Goal: Task Accomplishment & Management: Manage account settings

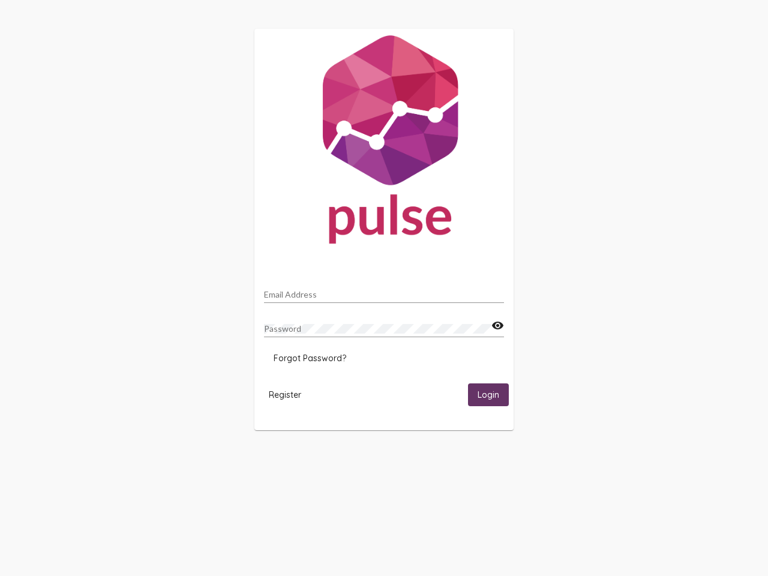
click at [384, 291] on input "Email Address" at bounding box center [384, 295] width 240 height 10
click at [497, 326] on mat-icon "visibility" at bounding box center [497, 325] width 13 height 14
click at [309, 358] on span "Forgot Password?" at bounding box center [309, 358] width 73 height 11
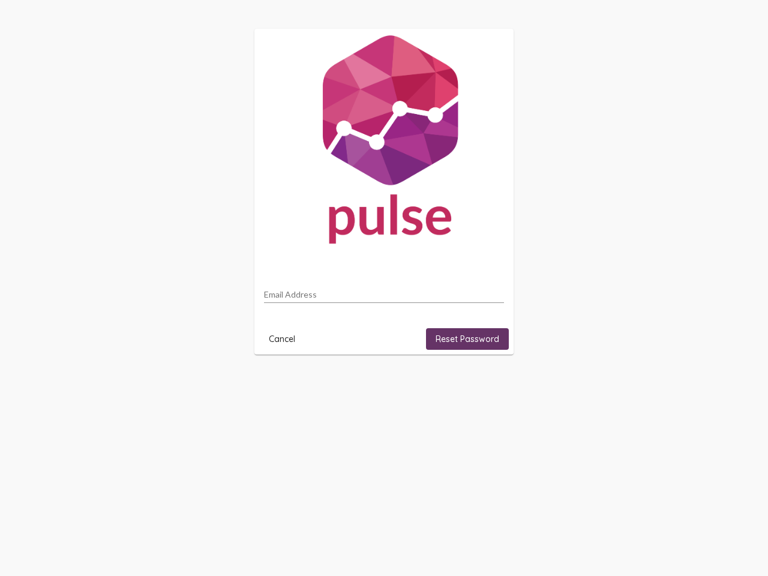
click at [285, 383] on html "Email Address Cancel Reset Password" at bounding box center [384, 191] width 768 height 383
click at [488, 383] on html "Email Address Cancel Reset Password" at bounding box center [384, 191] width 768 height 383
